Goal: Task Accomplishment & Management: Understand process/instructions

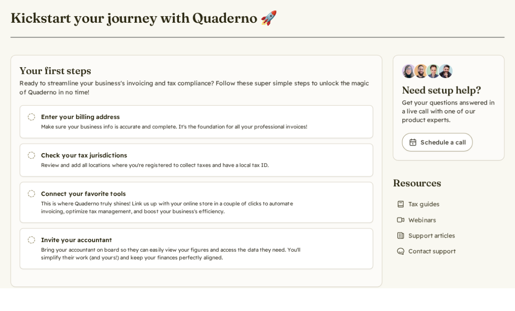
scroll to position [23, 0]
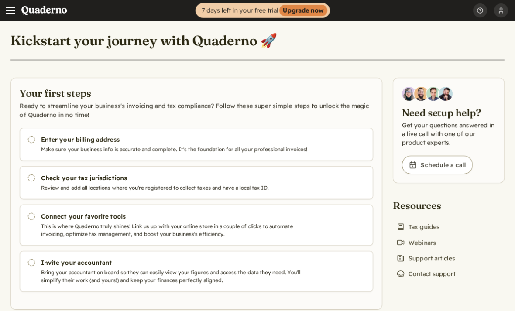
click at [58, 146] on p "Make sure your business info is accurate and complete. It's the foundation for …" at bounding box center [174, 150] width 266 height 8
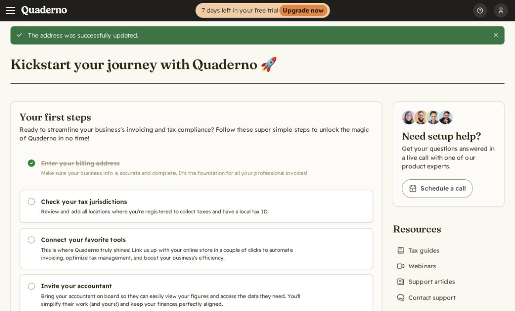
click at [302, 212] on p "Review and add all locations where you're registered to collect taxes and have …" at bounding box center [174, 212] width 266 height 8
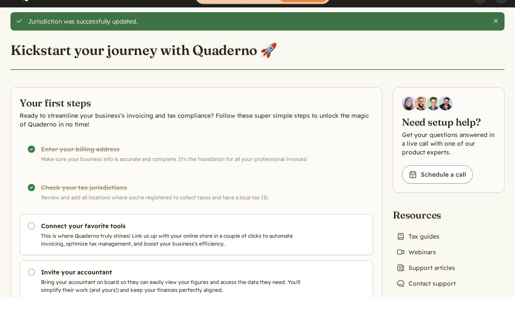
scroll to position [17, 0]
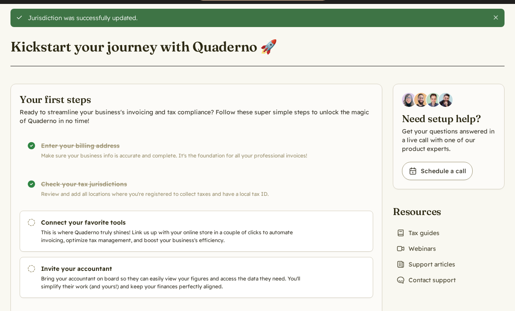
click at [270, 235] on p "This is where Quaderno truly shines! Link us up with your online store in a cou…" at bounding box center [174, 237] width 266 height 16
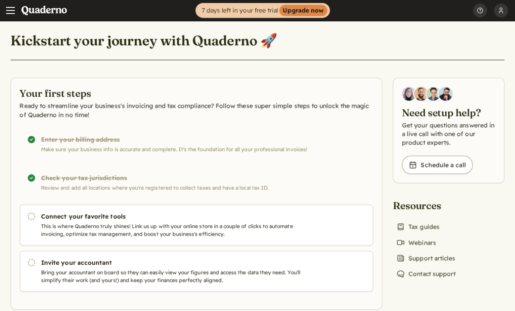
click at [13, 6] on span "Main menu" at bounding box center [10, 10] width 9 height 9
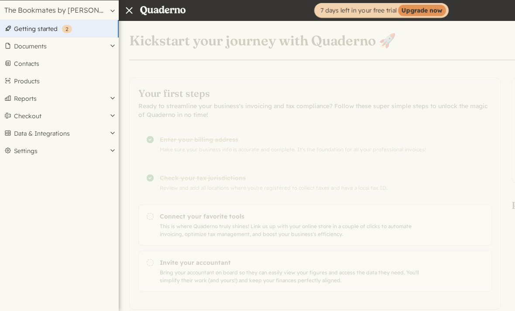
click at [17, 139] on button "Data & Integrations" at bounding box center [59, 133] width 119 height 17
click at [19, 150] on link "Integrations" at bounding box center [59, 148] width 119 height 12
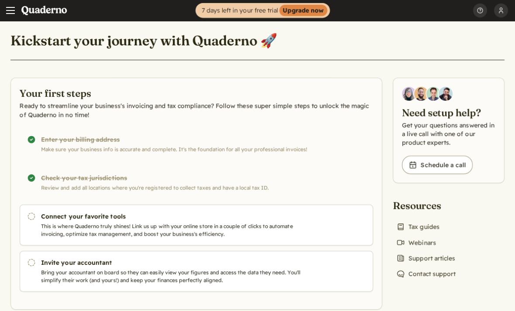
click at [505, 15] on button "[PERSON_NAME]" at bounding box center [501, 10] width 14 height 21
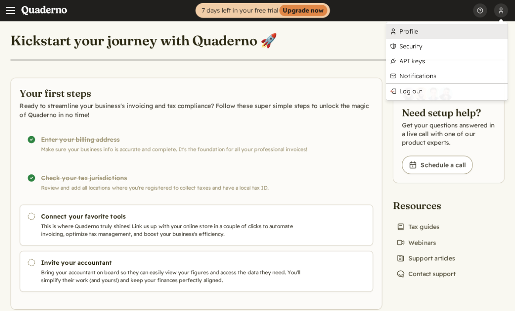
click at [397, 31] on link "Profile" at bounding box center [446, 31] width 121 height 15
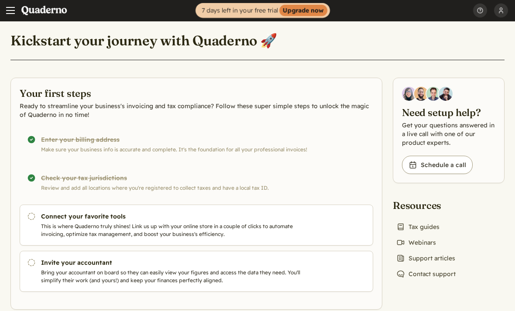
click at [485, 18] on button "Help" at bounding box center [480, 10] width 14 height 21
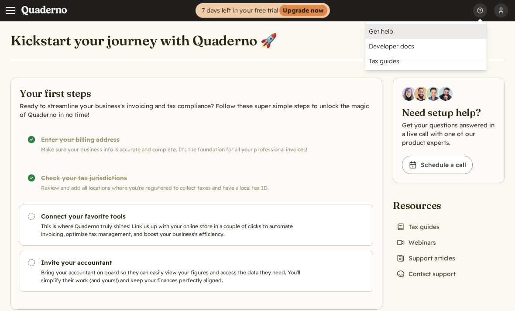
click at [379, 30] on link "Get help" at bounding box center [425, 31] width 121 height 15
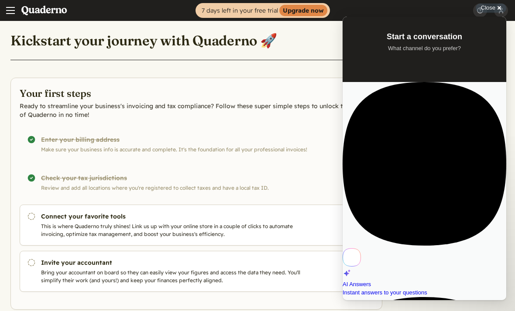
click at [497, 10] on div "Close cross-small" at bounding box center [491, 7] width 31 height 9
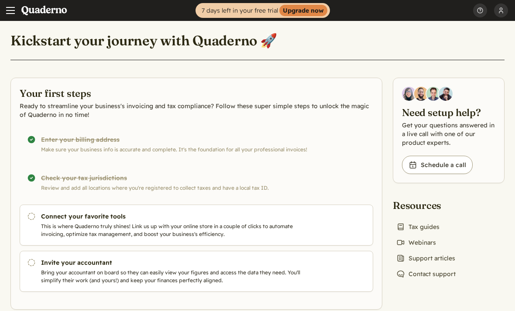
click at [496, 11] on button "[PERSON_NAME]" at bounding box center [501, 10] width 14 height 21
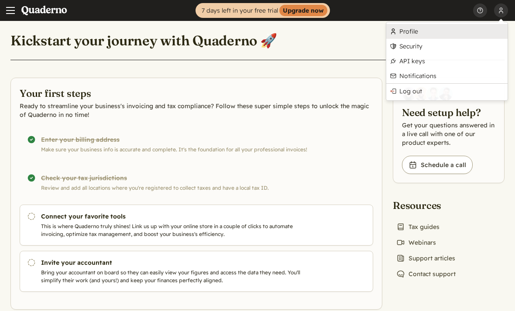
click at [404, 32] on link "Profile" at bounding box center [446, 31] width 121 height 15
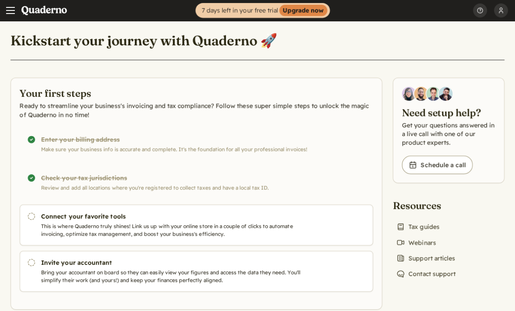
click at [0, 0] on button "Mark as done" at bounding box center [0, 0] width 0 height 0
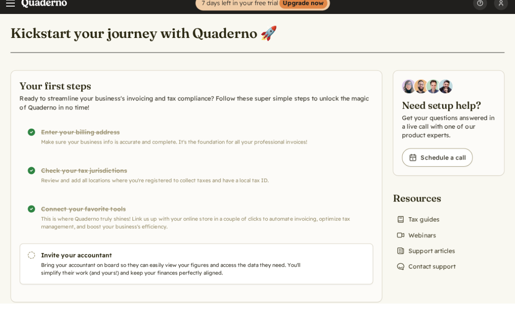
scroll to position [17, 0]
